Goal: Transaction & Acquisition: Purchase product/service

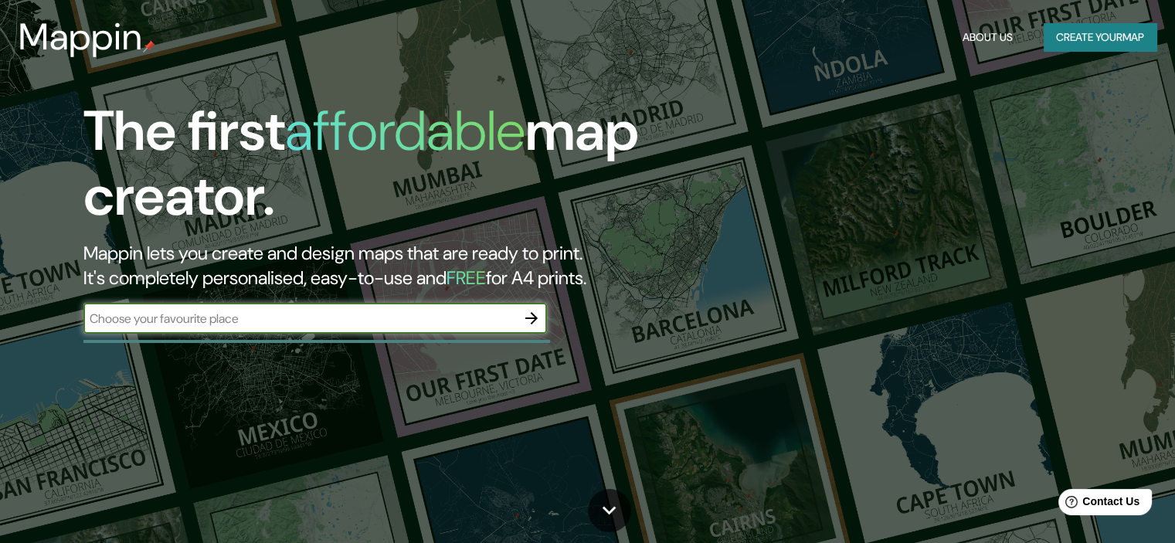
click at [355, 318] on input "text" at bounding box center [299, 319] width 433 height 18
type input "Bahia Blanca"
click at [527, 318] on icon "button" at bounding box center [531, 318] width 12 height 12
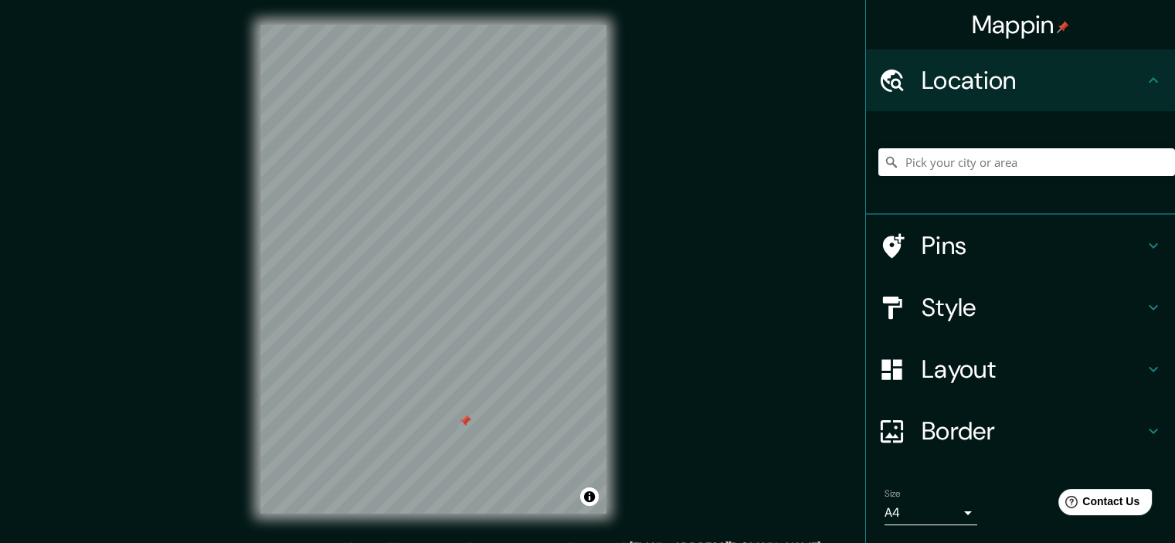
click at [977, 302] on h4 "Style" at bounding box center [1033, 307] width 223 height 31
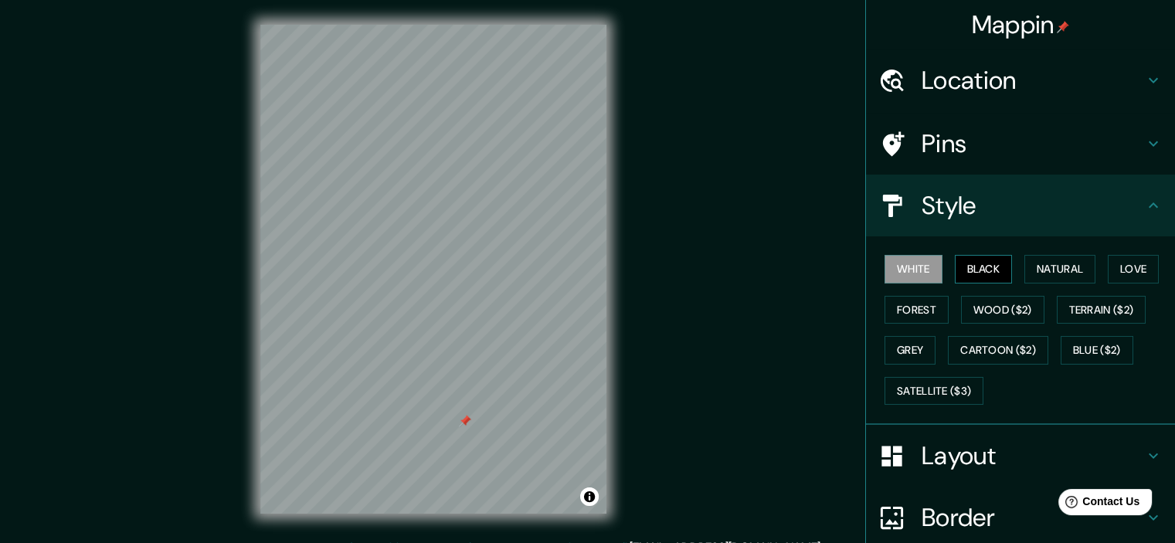
click at [989, 265] on button "Black" at bounding box center [984, 269] width 58 height 29
click at [919, 271] on button "White" at bounding box center [914, 269] width 58 height 29
click at [1079, 264] on button "Natural" at bounding box center [1059, 269] width 71 height 29
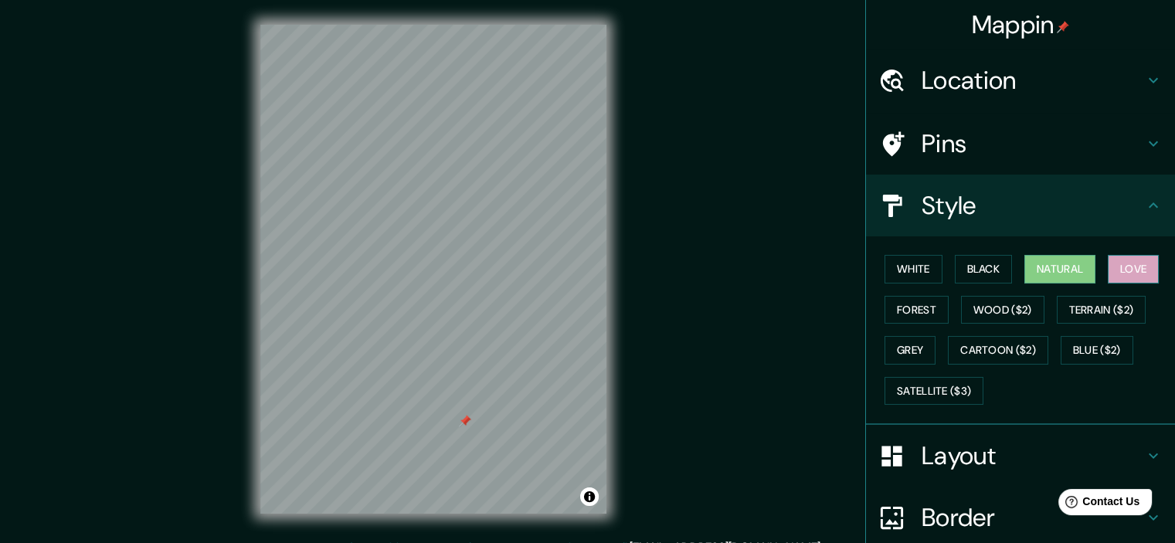
click at [1129, 274] on button "Love" at bounding box center [1133, 269] width 51 height 29
click at [916, 308] on button "Forest" at bounding box center [917, 310] width 64 height 29
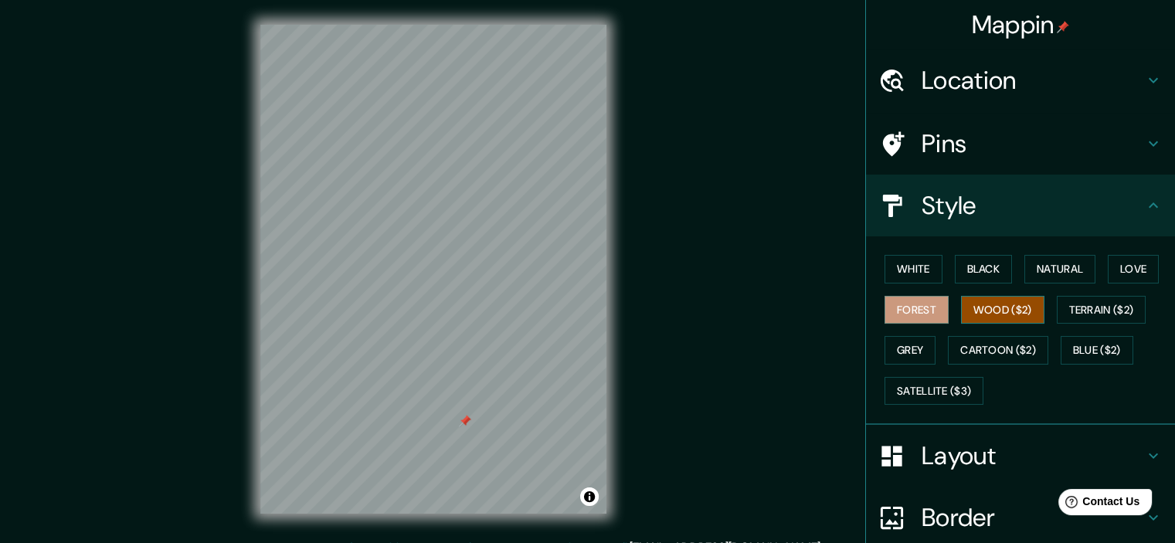
click at [1000, 305] on button "Wood ($2)" at bounding box center [1002, 310] width 83 height 29
click at [1113, 305] on button "Terrain ($2)" at bounding box center [1102, 310] width 90 height 29
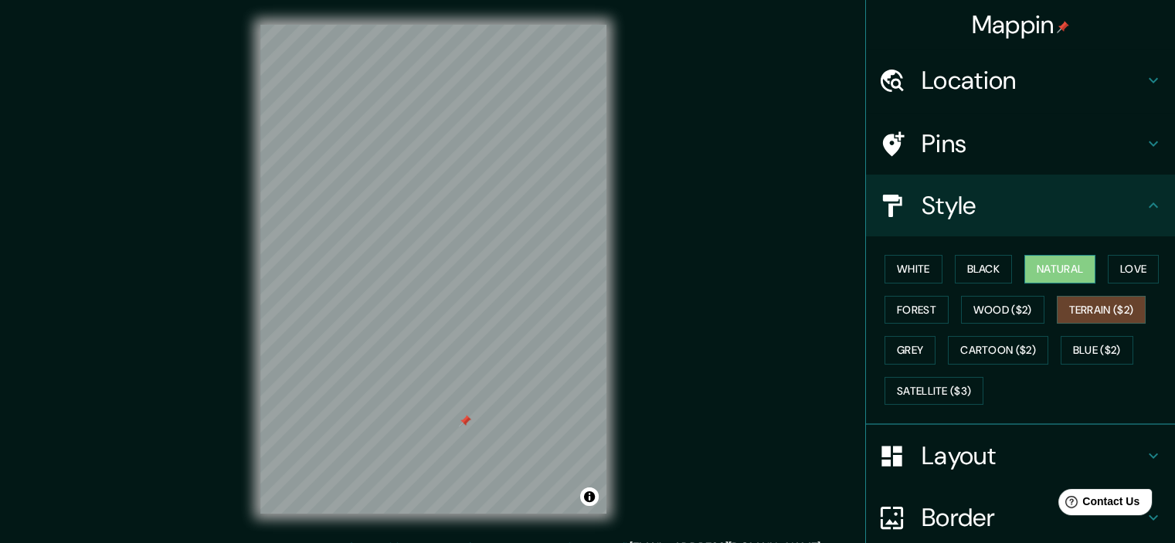
click at [1067, 264] on button "Natural" at bounding box center [1059, 269] width 71 height 29
click at [917, 341] on button "Grey" at bounding box center [910, 350] width 51 height 29
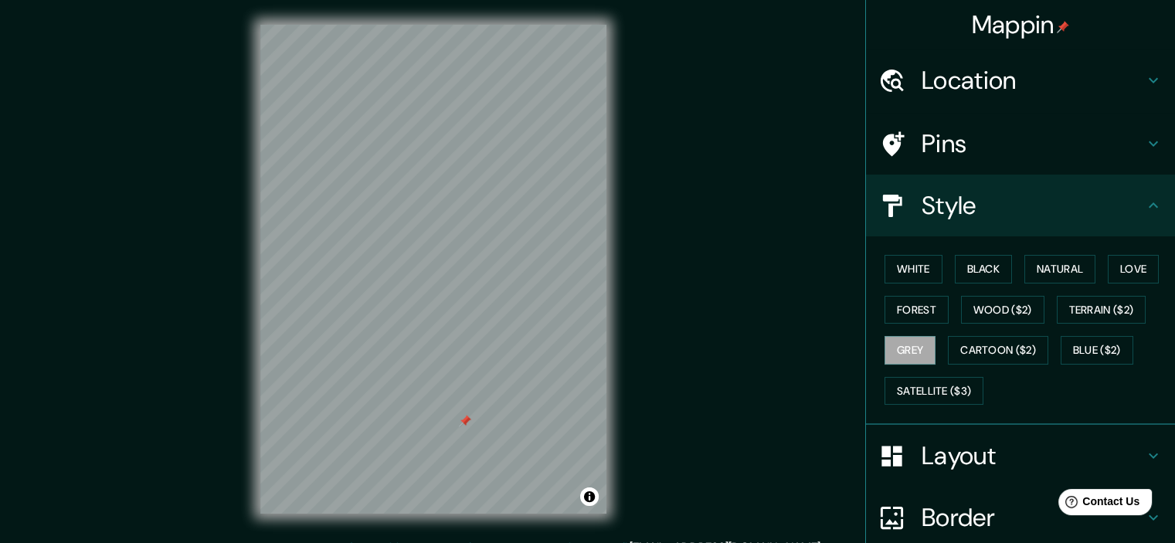
click at [1057, 252] on div "White Black Natural Love Forest Wood ($2) Terrain ($2) Grey Cartoon ($2) Blue (…" at bounding box center [1026, 330] width 297 height 162
click at [1056, 267] on button "Natural" at bounding box center [1059, 269] width 71 height 29
click at [1048, 129] on h4 "Pins" at bounding box center [1033, 143] width 223 height 31
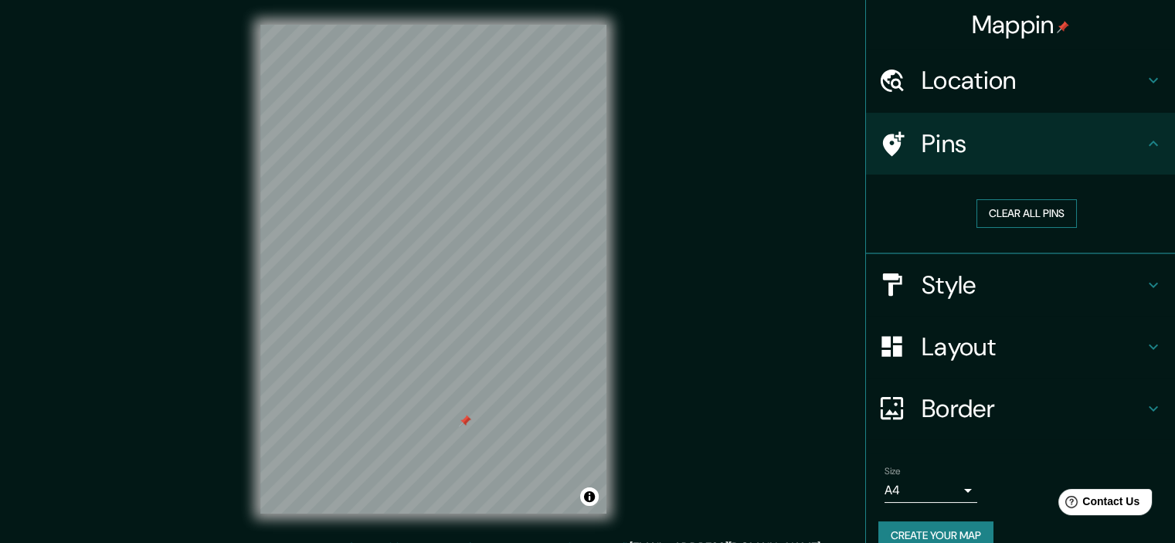
click at [1028, 214] on button "Clear all pins" at bounding box center [1027, 213] width 100 height 29
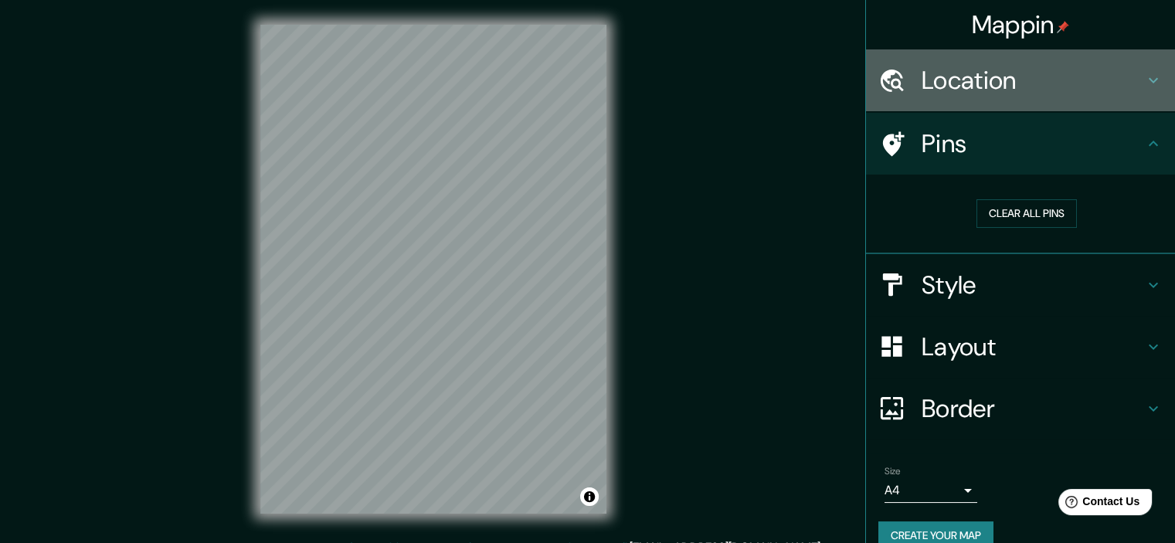
click at [982, 83] on h4 "Location" at bounding box center [1033, 80] width 223 height 31
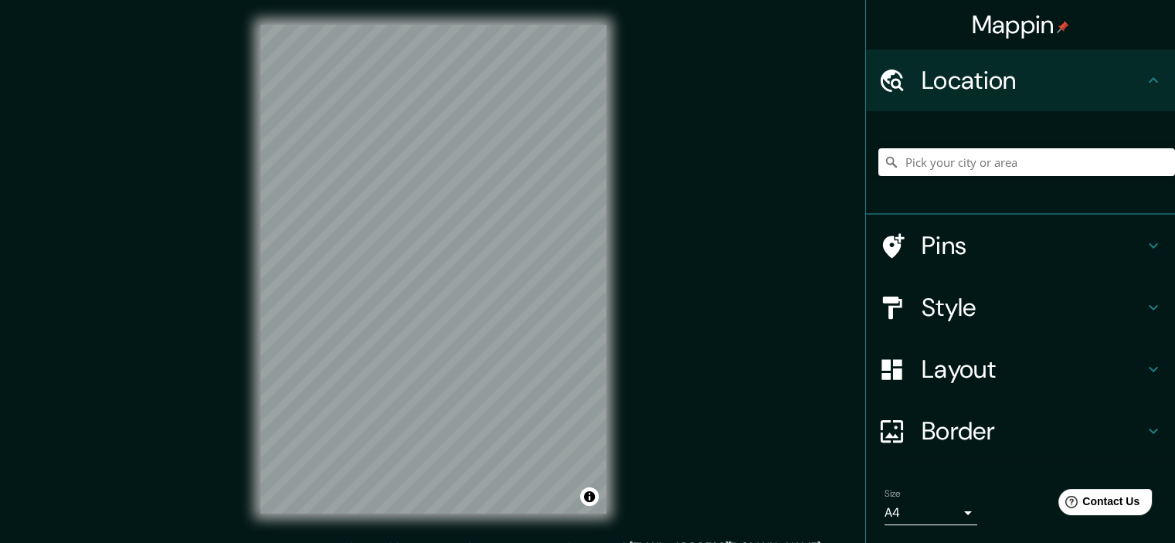
scroll to position [46, 0]
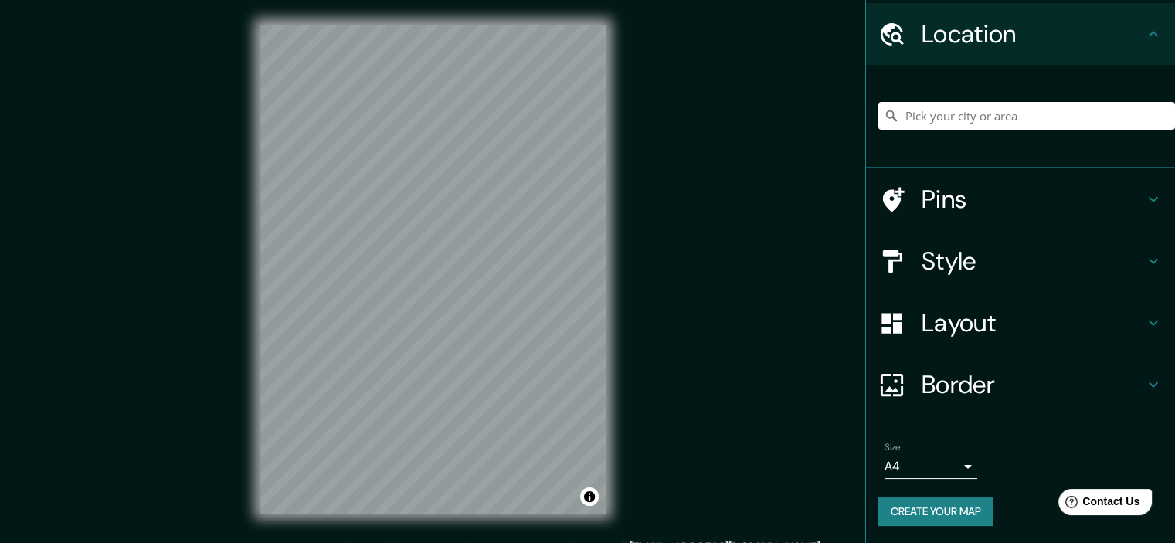
click at [981, 319] on h4 "Layout" at bounding box center [1033, 323] width 223 height 31
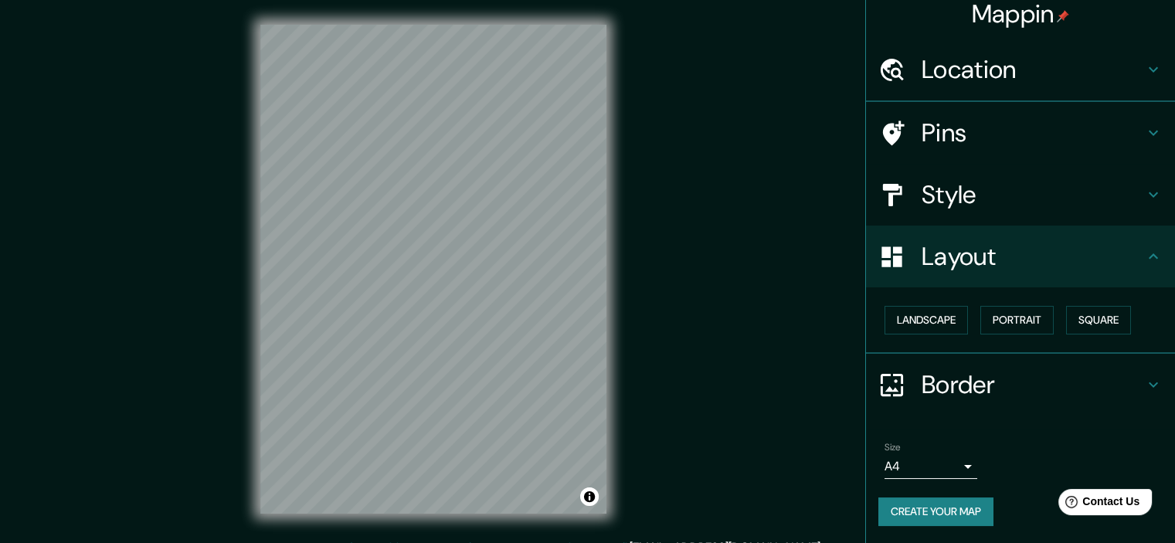
scroll to position [11, 0]
click at [924, 313] on button "Landscape" at bounding box center [926, 320] width 83 height 29
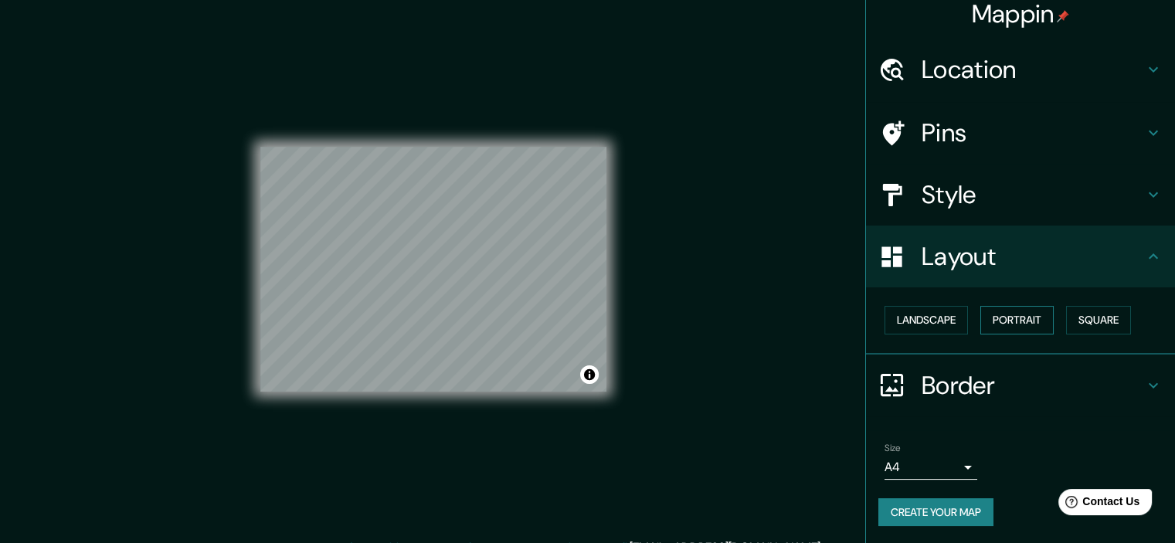
click at [1004, 310] on button "Portrait" at bounding box center [1016, 320] width 73 height 29
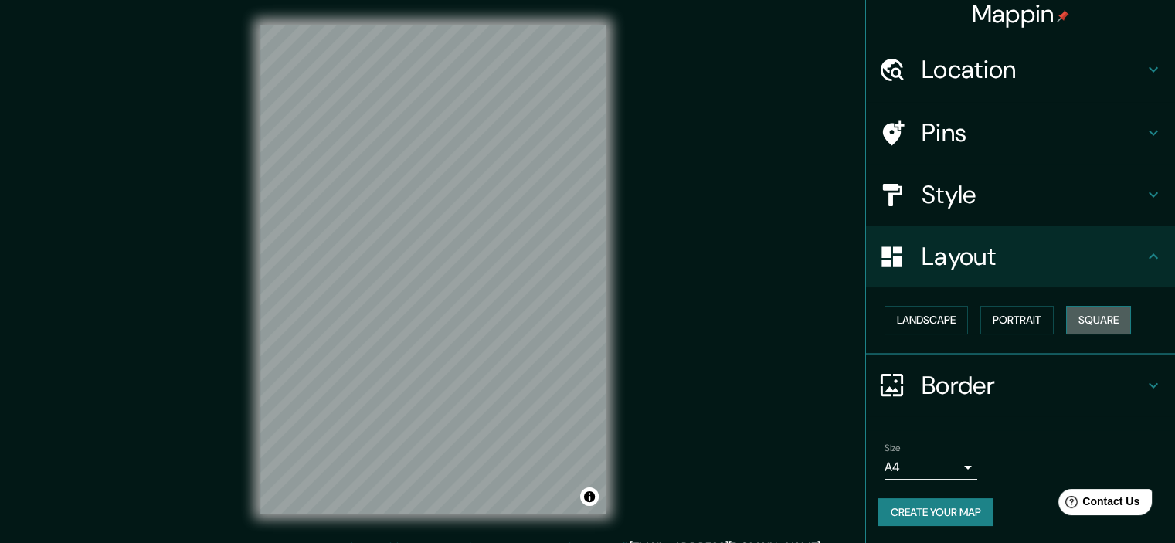
click at [1083, 313] on button "Square" at bounding box center [1098, 320] width 65 height 29
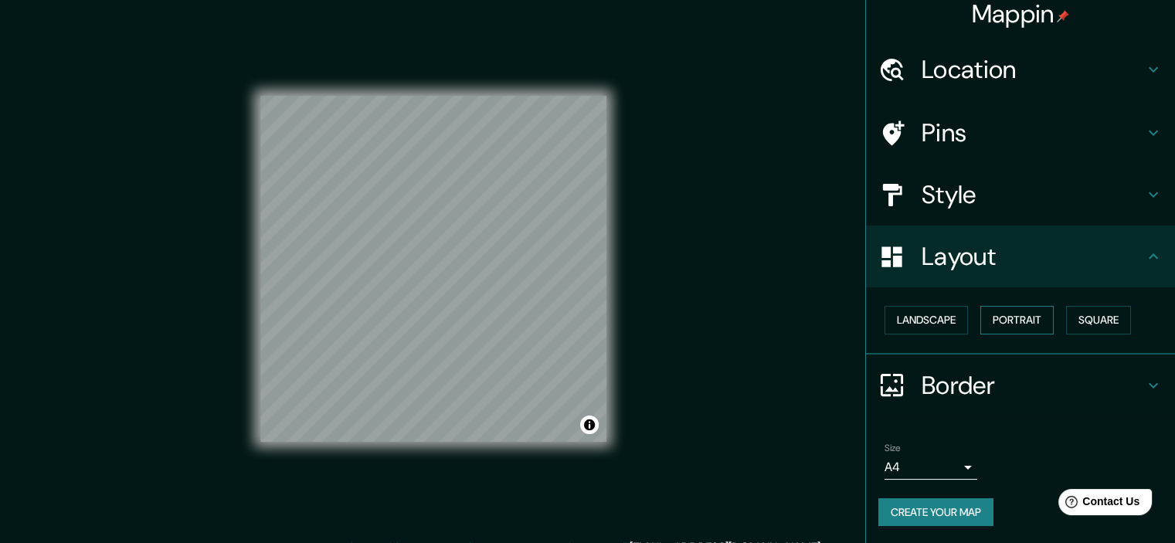
click at [996, 324] on button "Portrait" at bounding box center [1016, 320] width 73 height 29
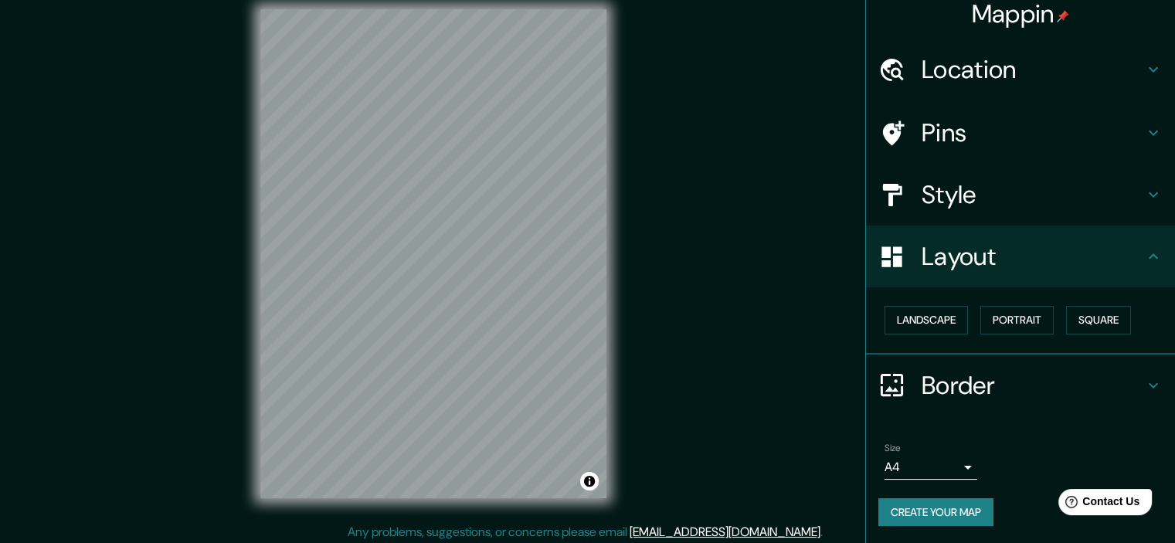
scroll to position [19, 0]
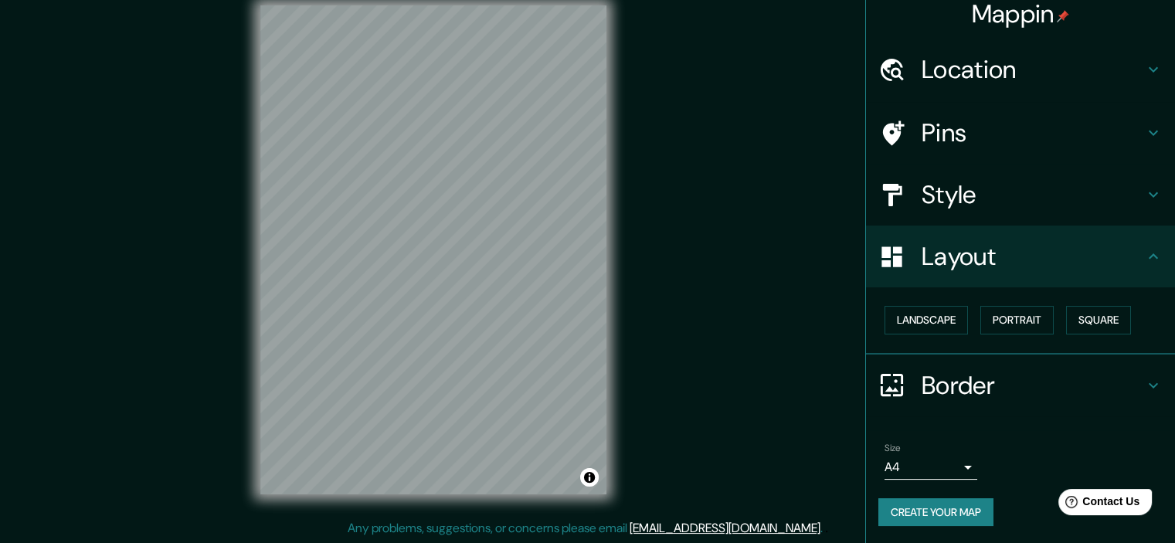
click at [1095, 375] on h4 "Border" at bounding box center [1033, 385] width 223 height 31
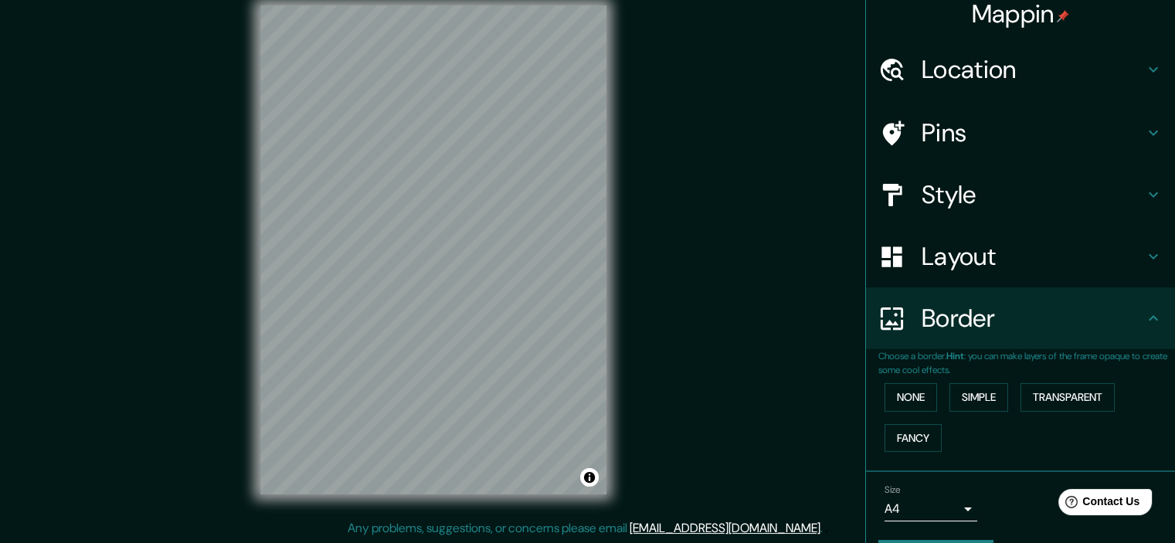
scroll to position [53, 0]
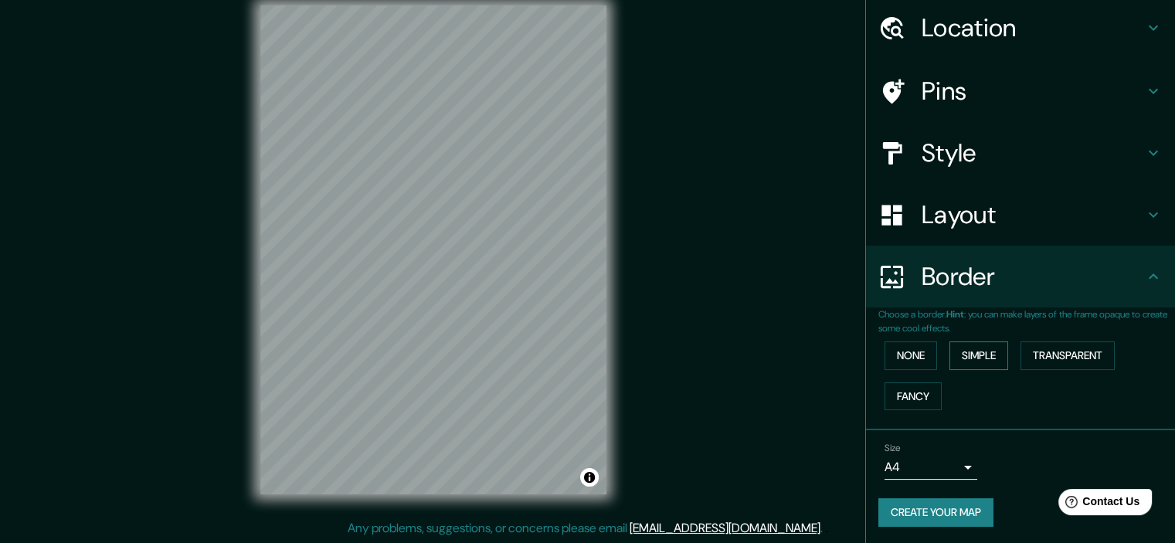
click at [972, 355] on button "Simple" at bounding box center [979, 355] width 59 height 29
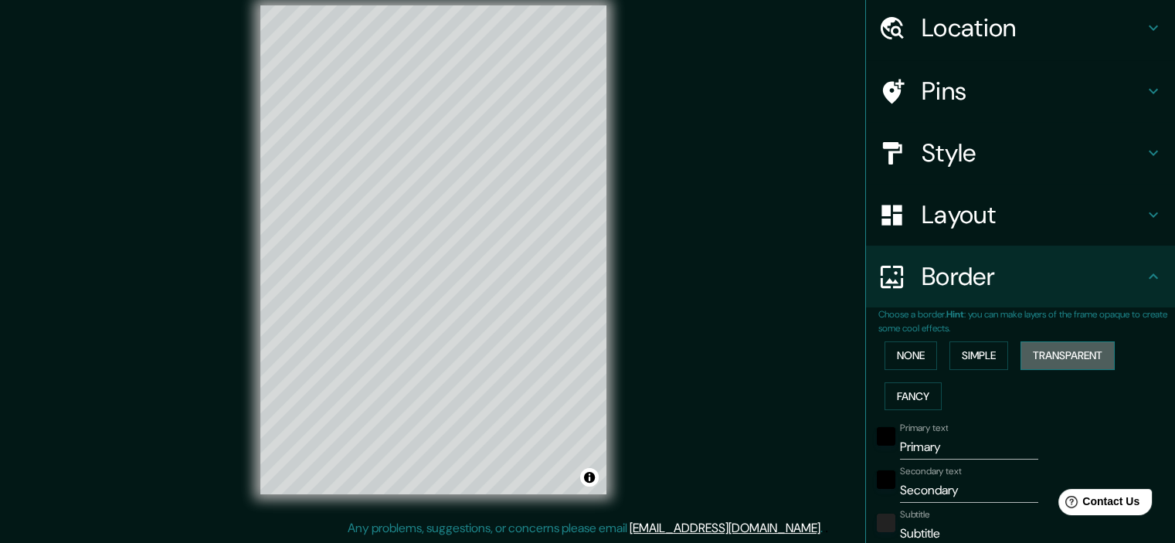
click at [1050, 345] on button "Transparent" at bounding box center [1068, 355] width 94 height 29
click at [892, 398] on button "Fancy" at bounding box center [913, 396] width 57 height 29
click at [915, 355] on button "None" at bounding box center [911, 355] width 53 height 29
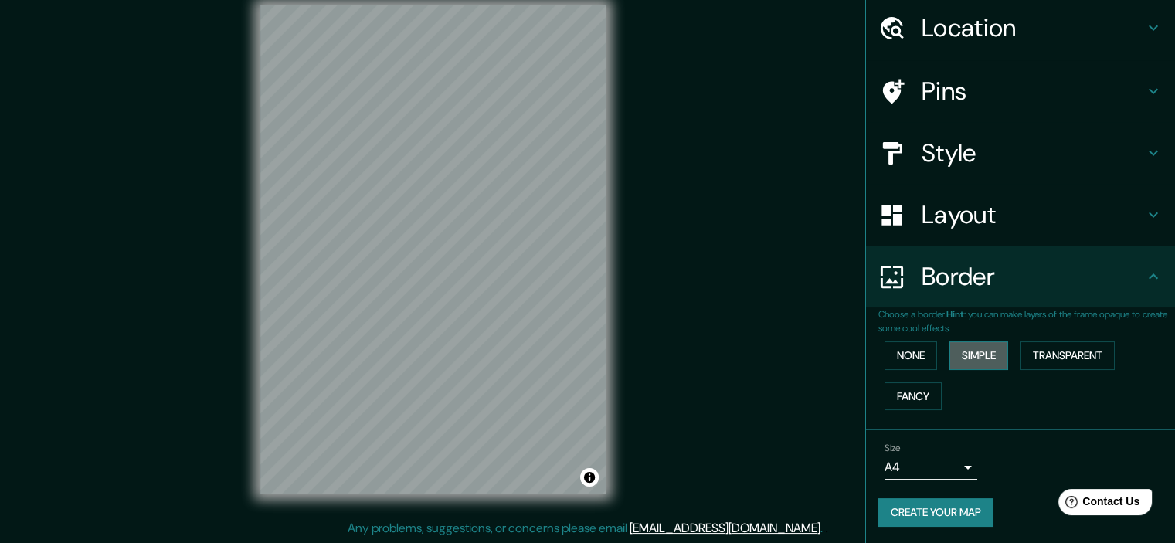
click at [980, 349] on button "Simple" at bounding box center [979, 355] width 59 height 29
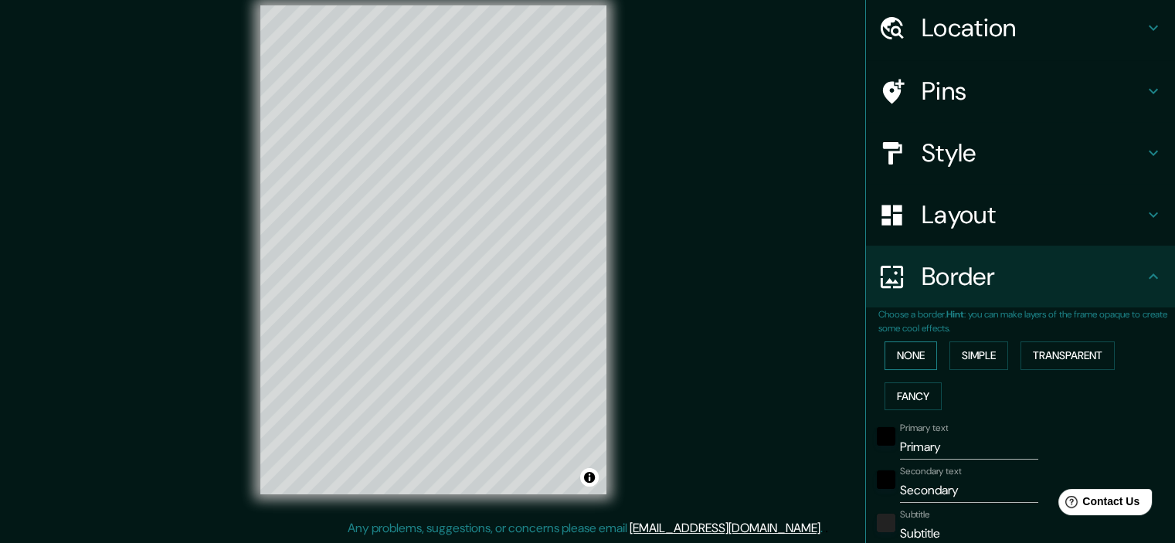
click at [922, 348] on button "None" at bounding box center [911, 355] width 53 height 29
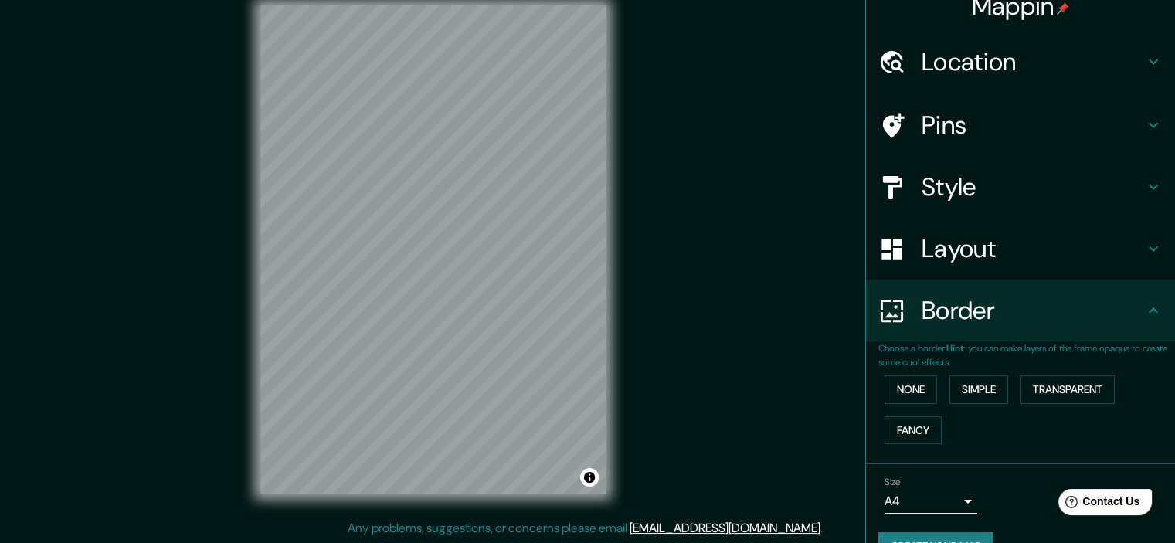
scroll to position [0, 0]
